Goal: Task Accomplishment & Management: Manage account settings

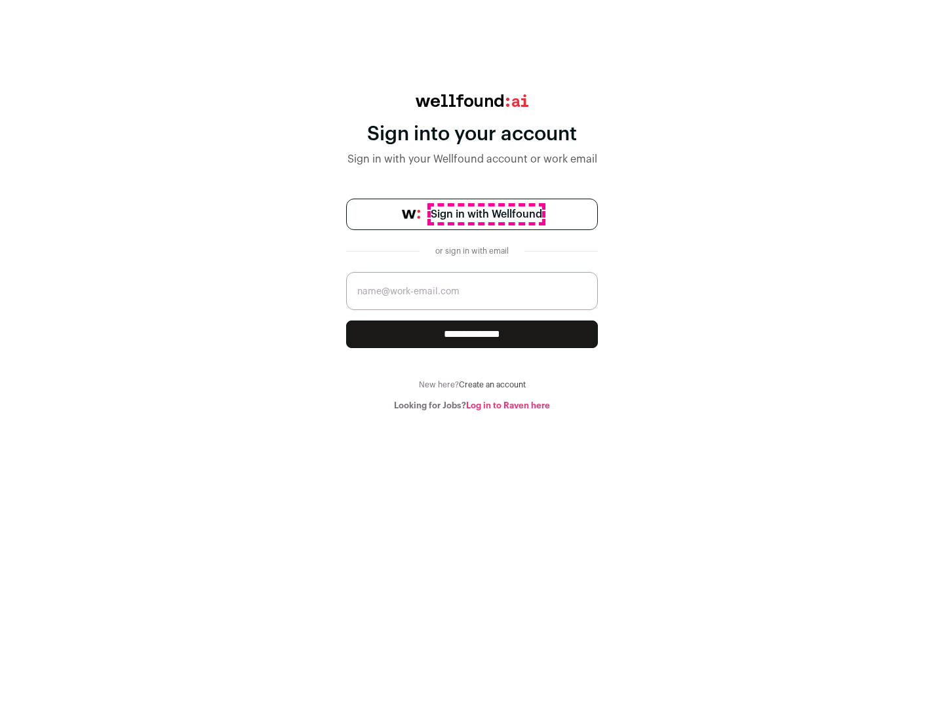
click at [486, 214] on span "Sign in with Wellfound" at bounding box center [486, 214] width 111 height 16
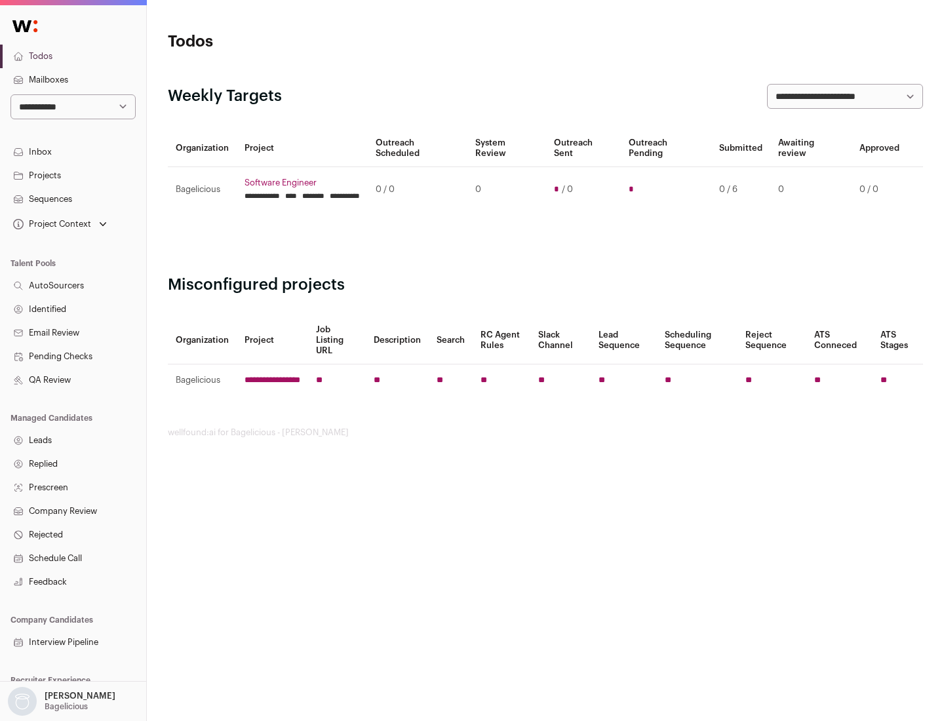
click at [73, 175] on link "Projects" at bounding box center [73, 176] width 146 height 24
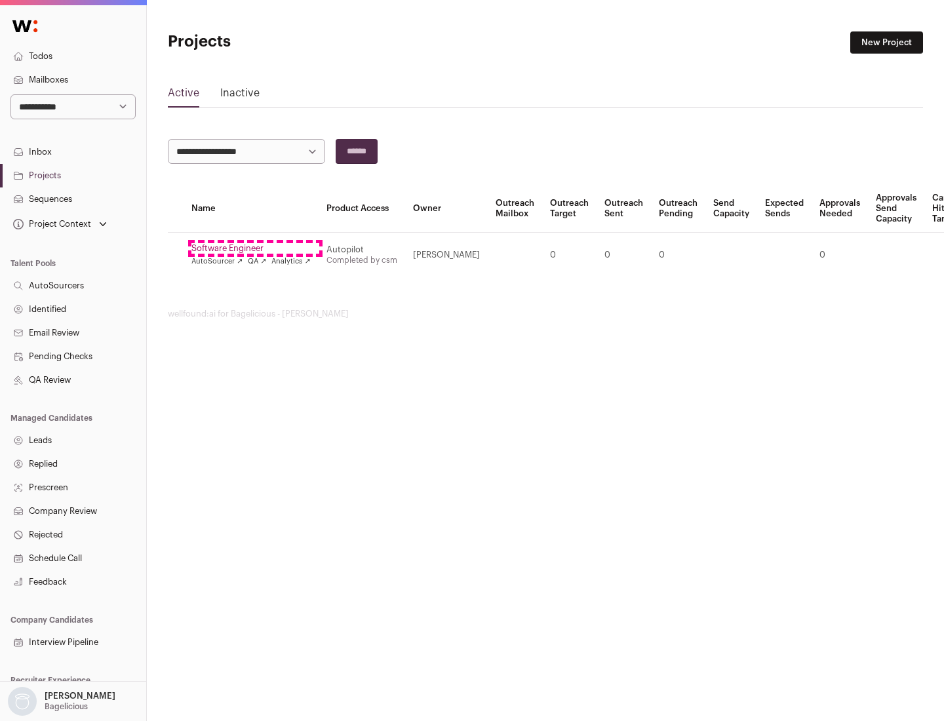
click at [255, 248] on link "Software Engineer" at bounding box center [250, 248] width 119 height 10
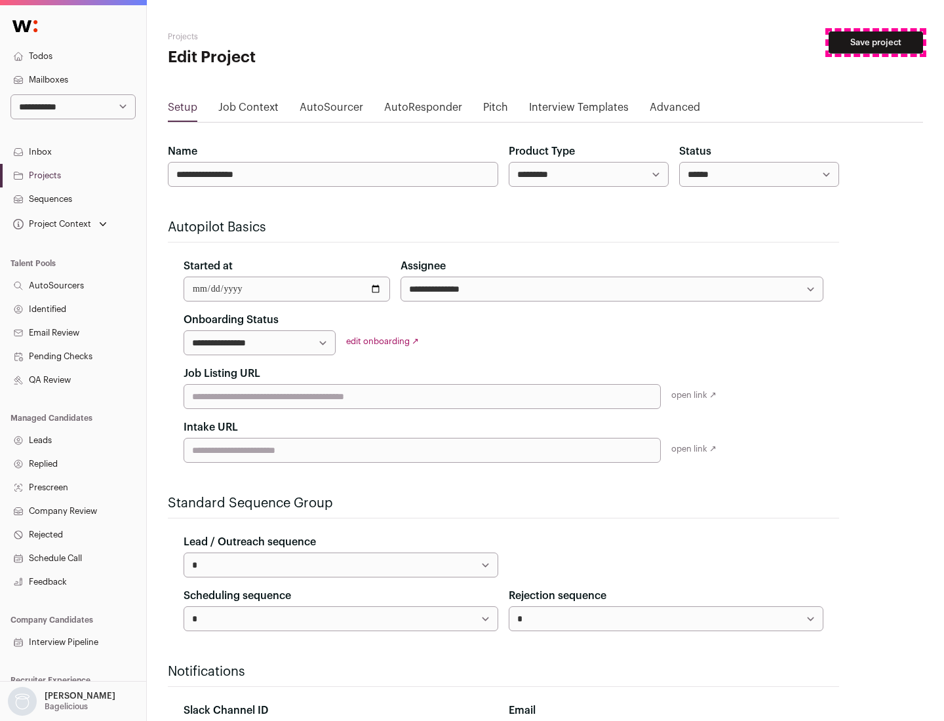
click at [875, 43] on button "Save project" at bounding box center [875, 42] width 94 height 22
